Goal: Task Accomplishment & Management: Manage account settings

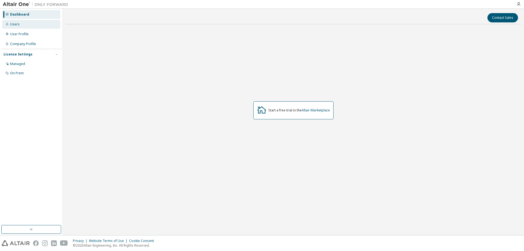
click at [17, 24] on div "Users" at bounding box center [15, 24] width 10 height 4
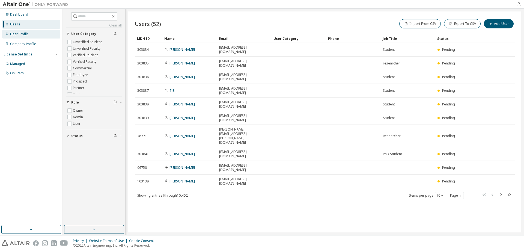
click at [20, 35] on div "User Profile" at bounding box center [19, 34] width 19 height 4
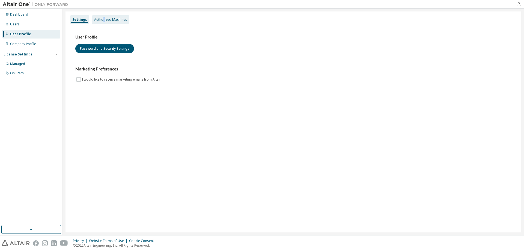
click at [103, 21] on div "Authorized Machines" at bounding box center [110, 19] width 33 height 4
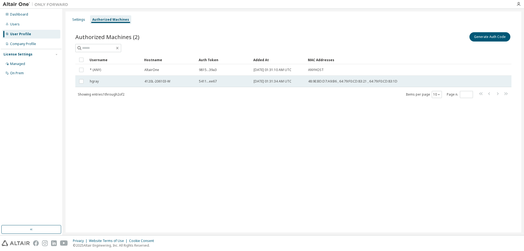
click at [272, 82] on span "[DATE] 01:31:34 AM UTC" at bounding box center [272, 81] width 38 height 4
click at [397, 82] on div "48:9E:BD:D7:A9:B6 , 64:79:F0:CD:83:21 , 64:79:F0:CD:83:1D" at bounding box center [381, 81] width 146 height 4
click at [383, 82] on span "48:9E:BD:D7:A9:B6 , 64:79:F0:CD:83:21 , 64:79:F0:CD:83:1D" at bounding box center [352, 81] width 89 height 4
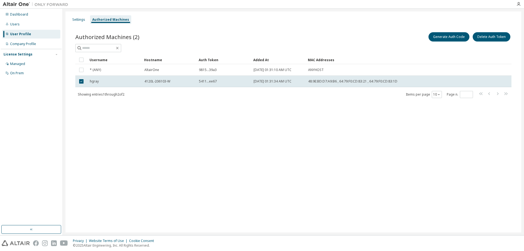
click at [359, 32] on div "Generate Auth Code Delete Auth Token" at bounding box center [402, 36] width 218 height 11
click at [12, 26] on div "Users" at bounding box center [15, 24] width 10 height 4
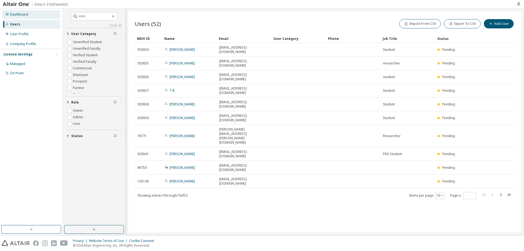
click at [17, 17] on div "Dashboard" at bounding box center [31, 14] width 58 height 9
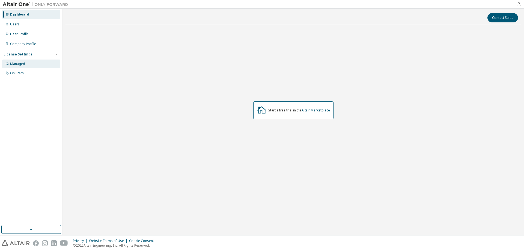
click at [13, 64] on div "Managed" at bounding box center [17, 64] width 15 height 4
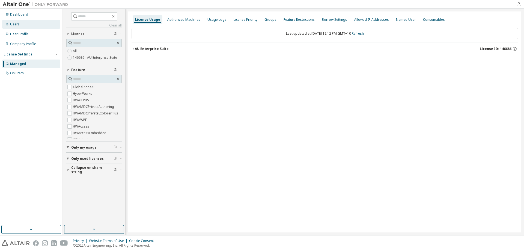
click at [14, 24] on div "Users" at bounding box center [15, 24] width 10 height 4
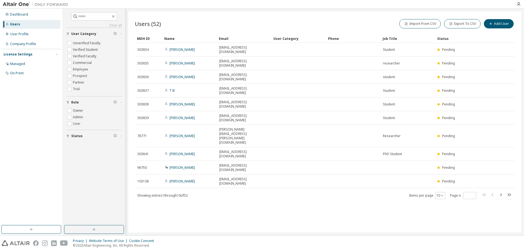
scroll to position [17, 0]
click at [501, 193] on icon "button" at bounding box center [501, 194] width 2 height 3
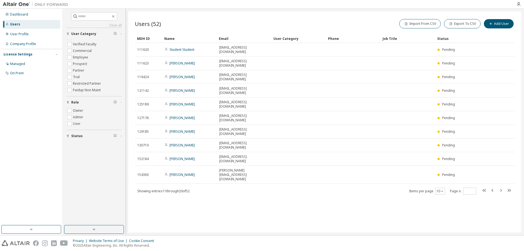
click at [502, 189] on icon "button" at bounding box center [501, 190] width 2 height 3
type input "*"
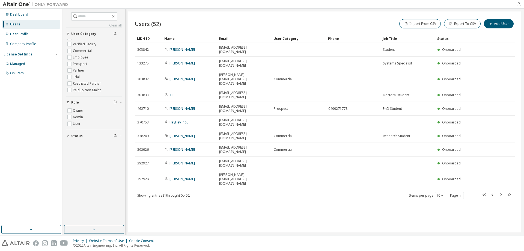
click at [444, 38] on div "Status" at bounding box center [459, 38] width 45 height 9
